Goal: Information Seeking & Learning: Find contact information

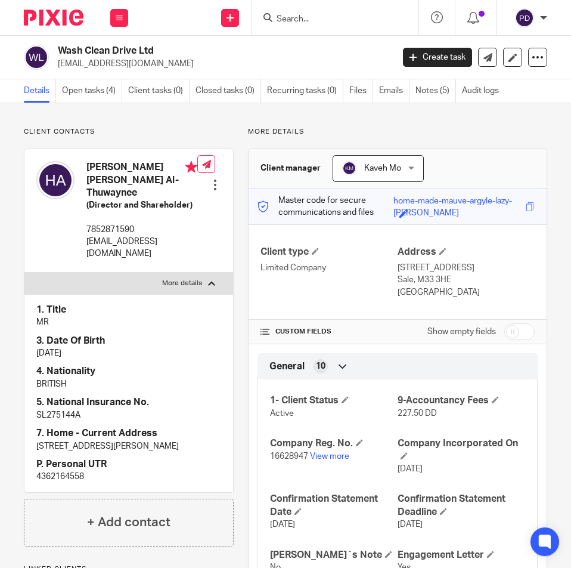
click at [301, 13] on form at bounding box center [339, 17] width 127 height 15
click at [295, 22] on input "Search" at bounding box center [329, 19] width 107 height 11
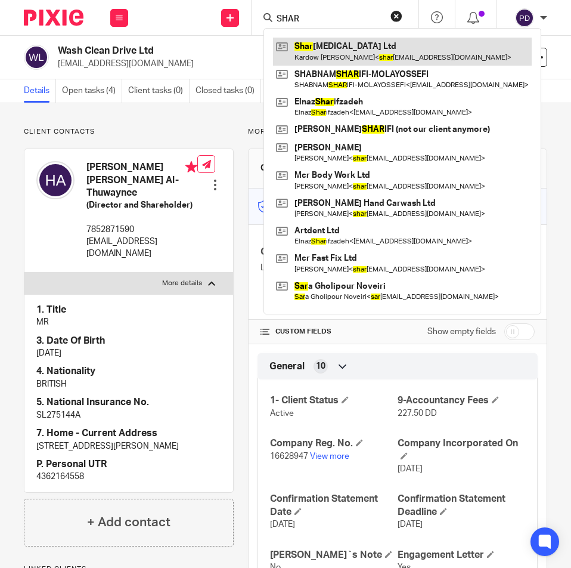
type input "SHAR"
click at [335, 54] on link at bounding box center [402, 51] width 259 height 27
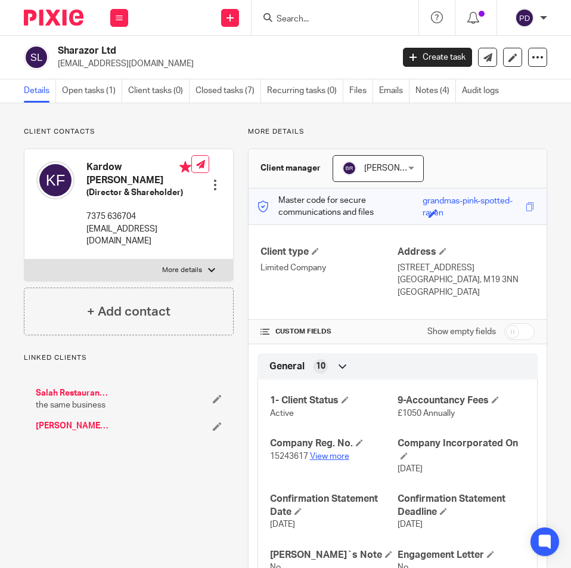
click at [334, 460] on p "15243617 View more" at bounding box center [334, 456] width 128 height 12
click at [334, 456] on link "View more" at bounding box center [329, 456] width 39 height 8
click at [284, 20] on input "Search" at bounding box center [329, 19] width 107 height 11
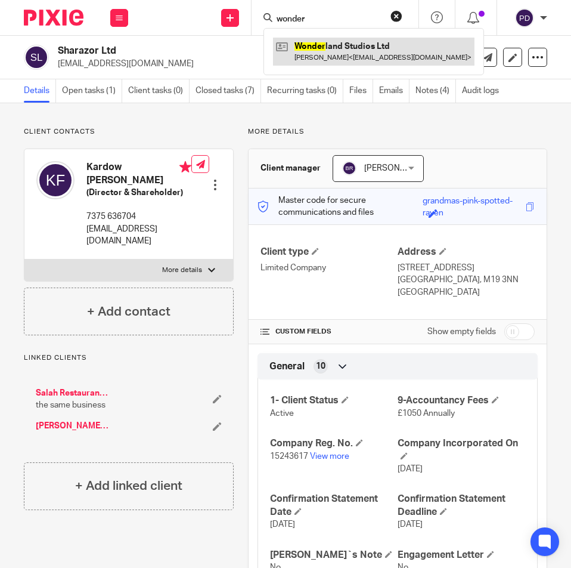
type input "wonder"
click at [317, 51] on link at bounding box center [374, 51] width 202 height 27
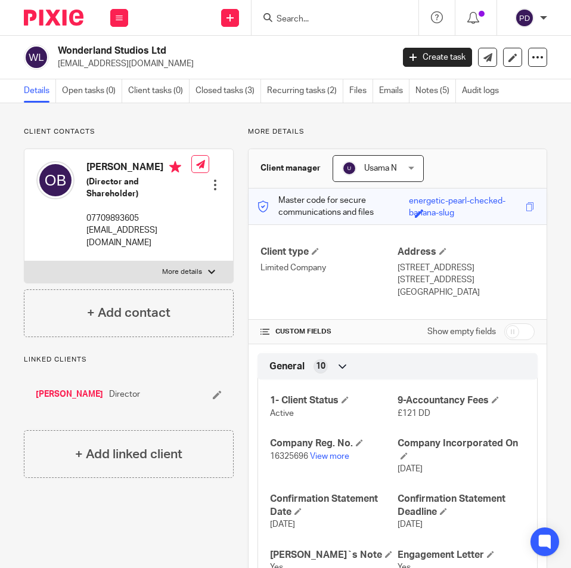
click at [202, 261] on label "More details" at bounding box center [128, 271] width 209 height 21
click at [24, 261] on input "More details" at bounding box center [24, 261] width 1 height 1
checkbox input "true"
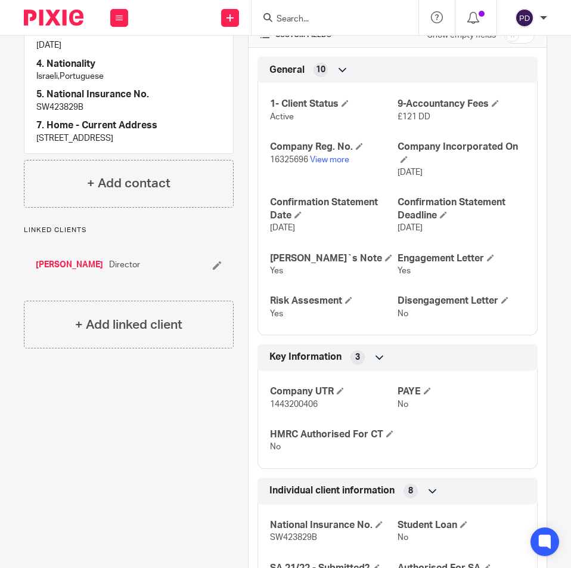
scroll to position [298, 0]
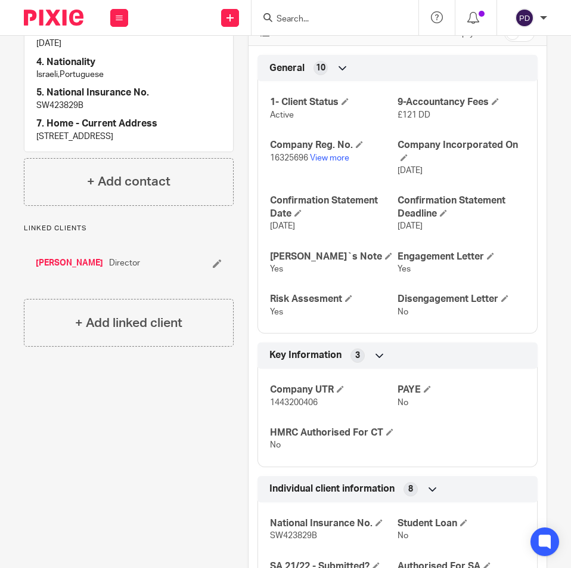
click at [289, 402] on span "1443200406" at bounding box center [294, 402] width 48 height 8
click at [186, 394] on div "Client contacts Oded Becker (Director and Shareholder) 07709893605 oded.b90@gma…" at bounding box center [122, 425] width 224 height 1192
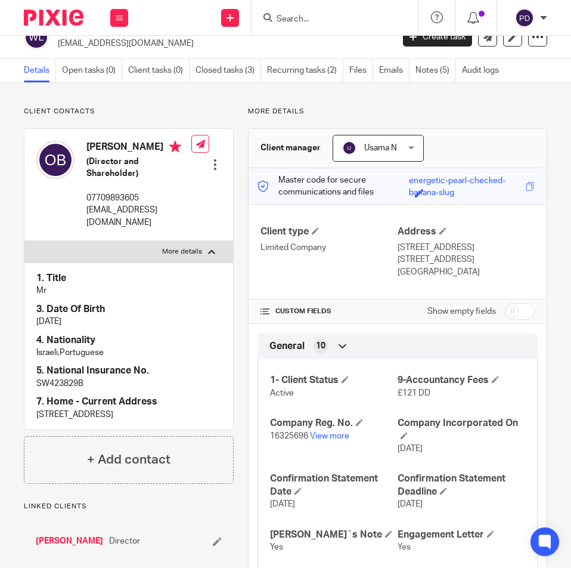
scroll to position [0, 0]
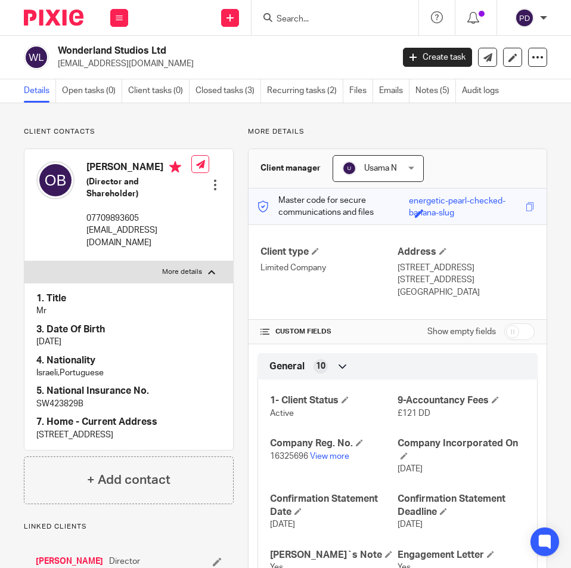
click at [222, 59] on p "[EMAIL_ADDRESS][DOMAIN_NAME]" at bounding box center [221, 64] width 327 height 12
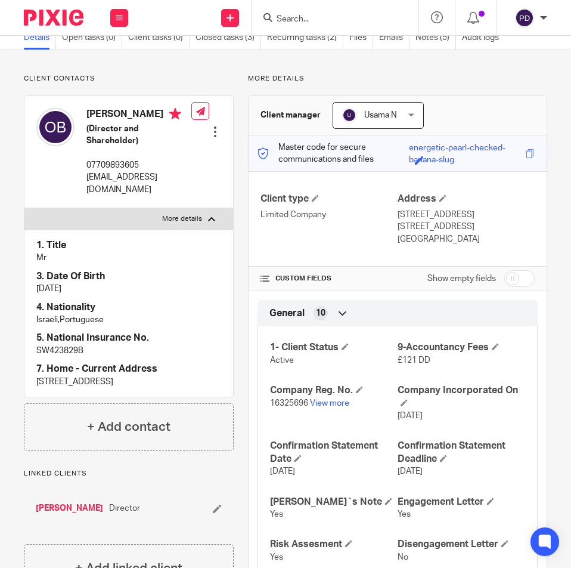
scroll to position [119, 0]
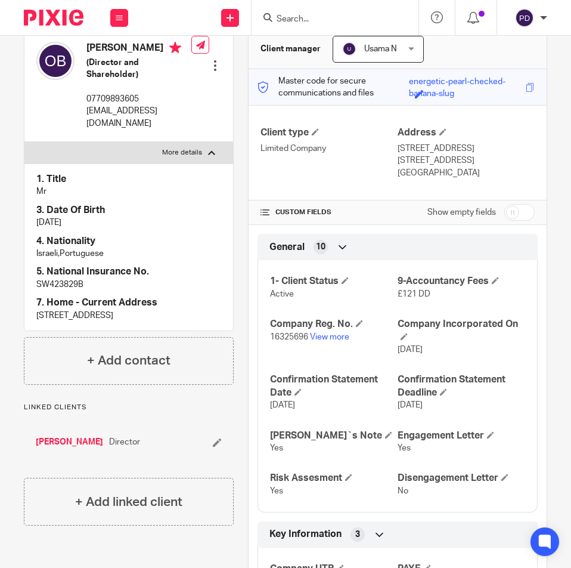
click at [73, 443] on link "[PERSON_NAME]" at bounding box center [69, 442] width 67 height 12
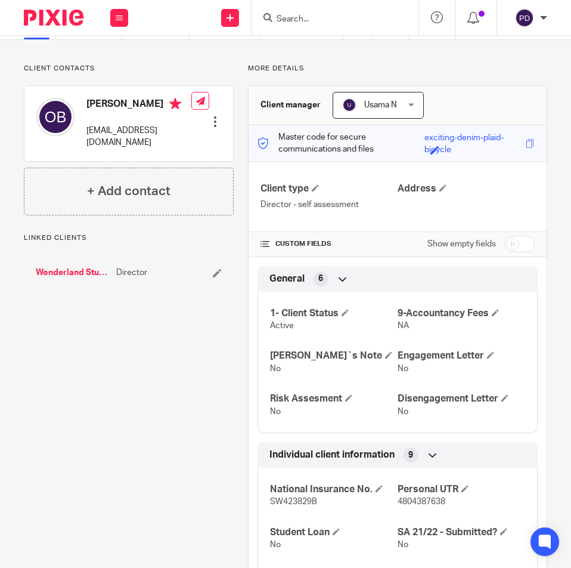
scroll to position [119, 0]
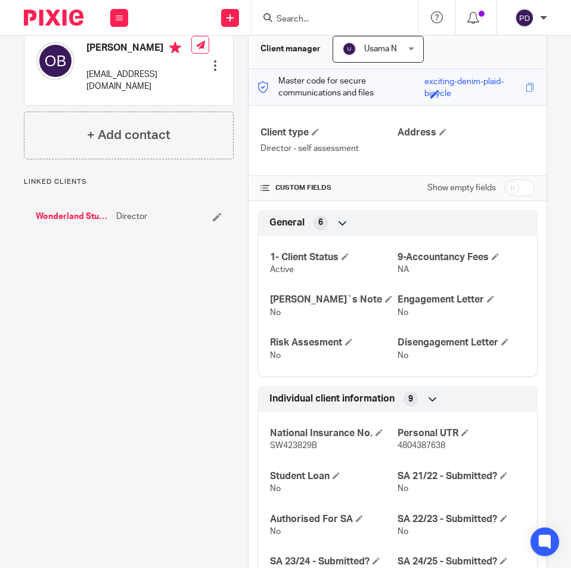
click at [434, 447] on span "4804387638" at bounding box center [422, 445] width 48 height 8
copy span "4804387638"
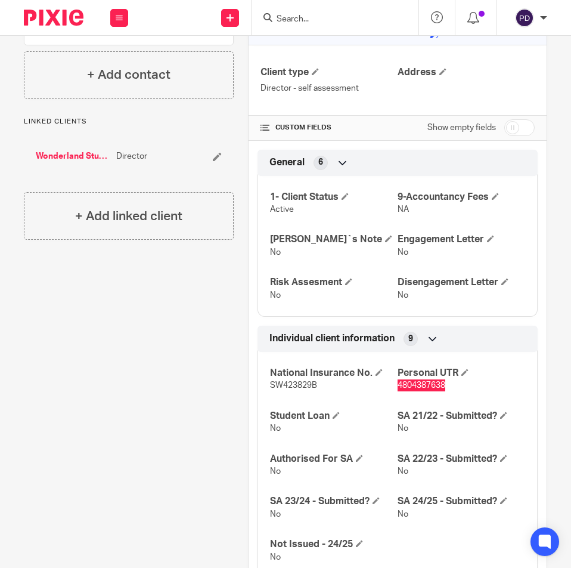
scroll to position [179, 0]
click at [273, 14] on div at bounding box center [333, 17] width 139 height 15
click at [296, 17] on input "Search" at bounding box center [329, 19] width 107 height 11
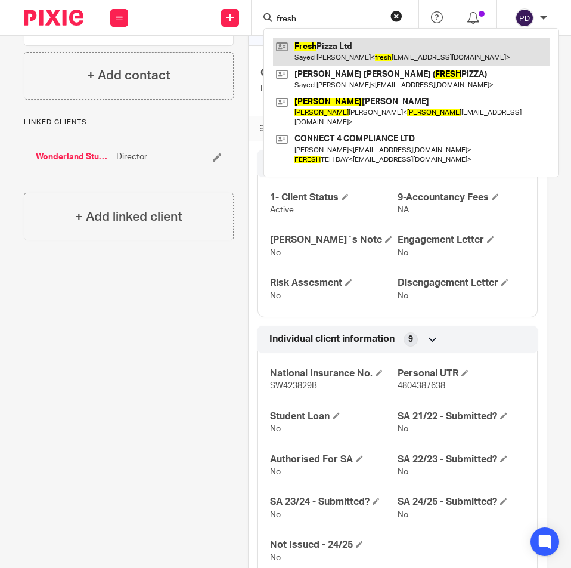
type input "fresh"
click at [350, 52] on link at bounding box center [411, 51] width 277 height 27
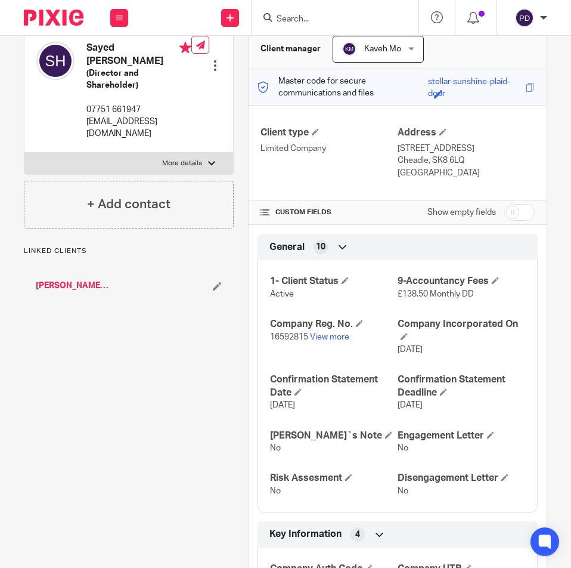
scroll to position [298, 0]
